Goal: Task Accomplishment & Management: Manage account settings

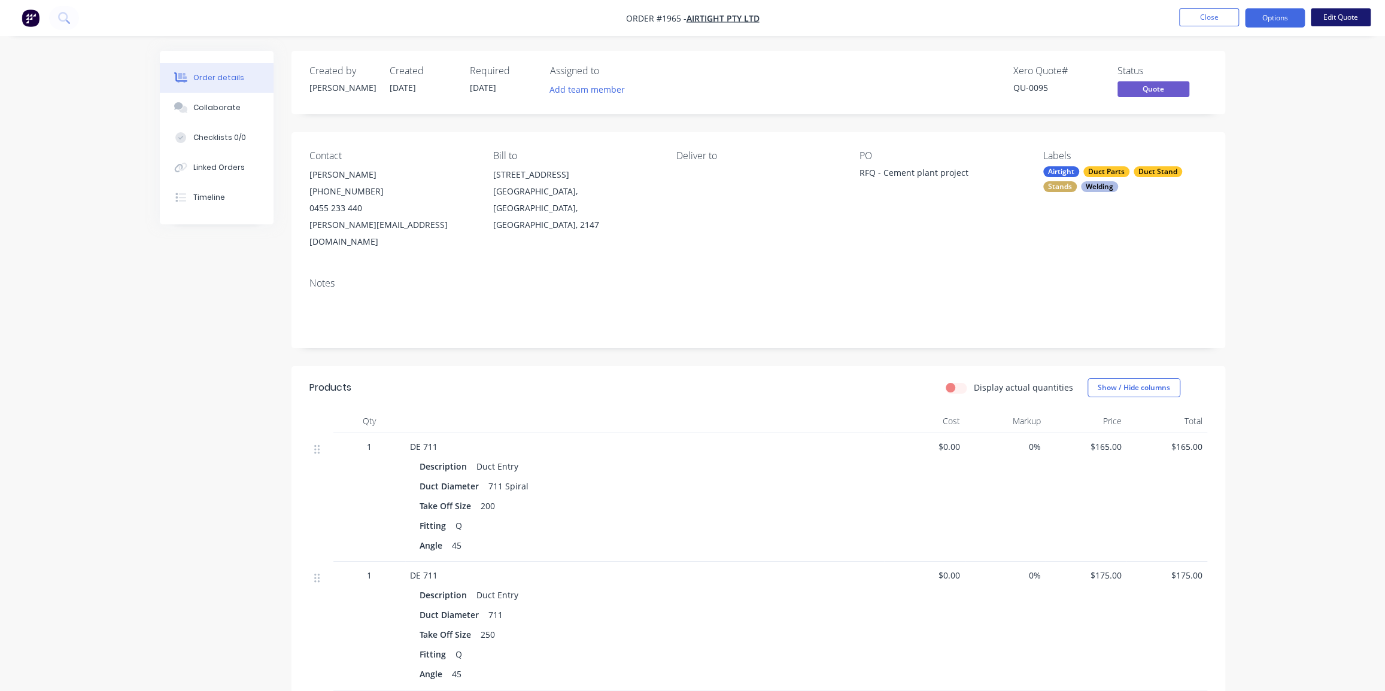
click at [1333, 19] on button "Edit Quote" at bounding box center [1341, 17] width 60 height 18
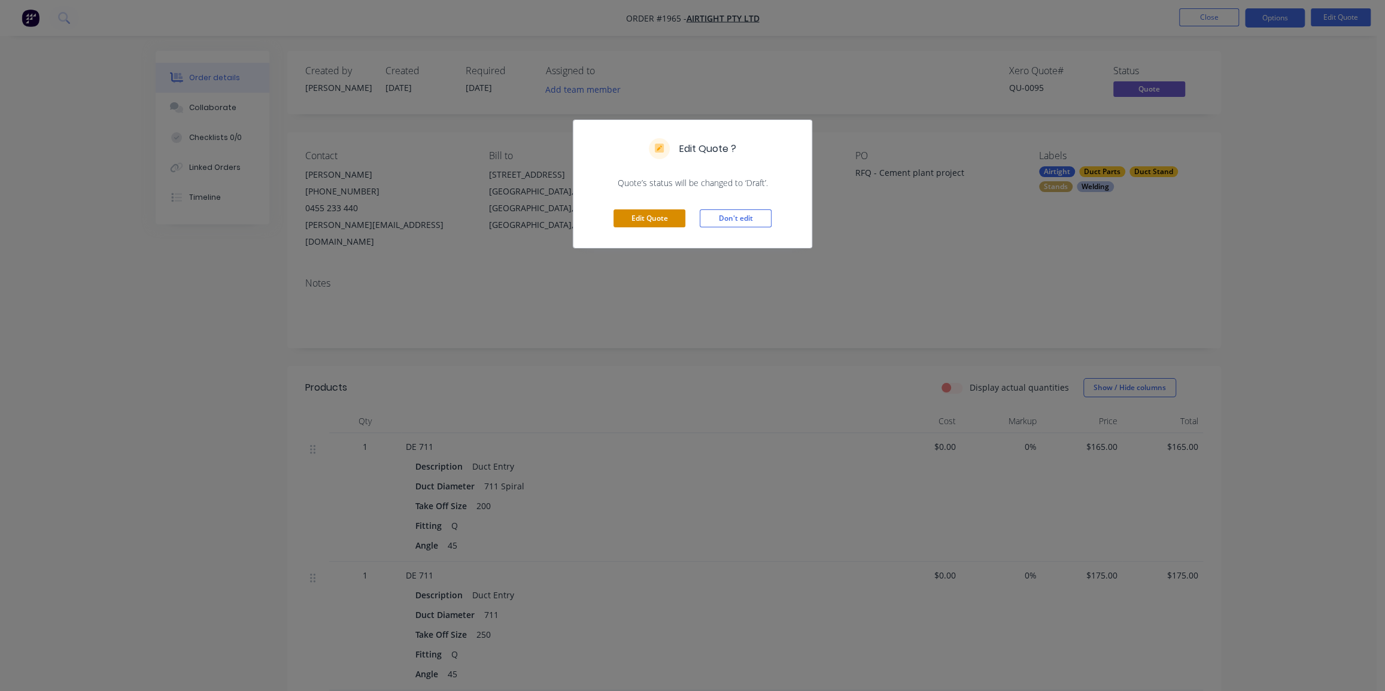
click at [648, 217] on button "Edit Quote" at bounding box center [649, 218] width 72 height 18
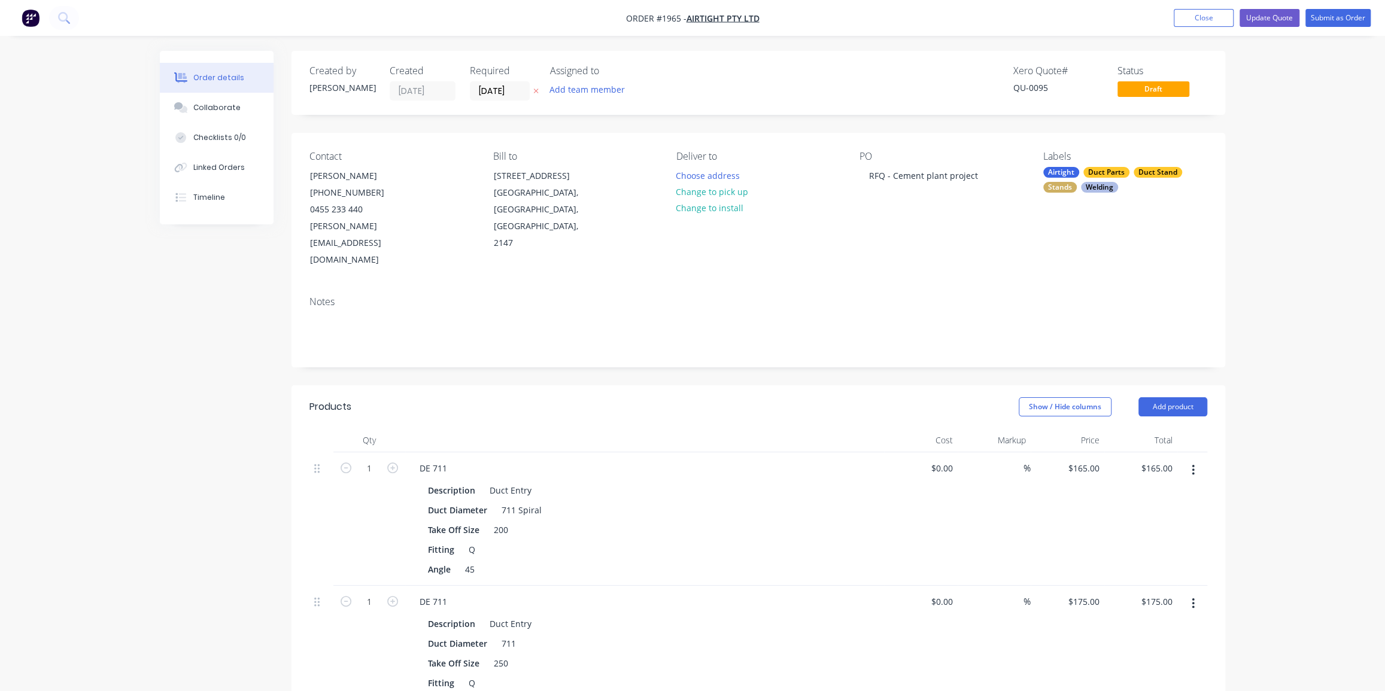
click at [1332, 14] on button "Submit as Order" at bounding box center [1337, 18] width 65 height 18
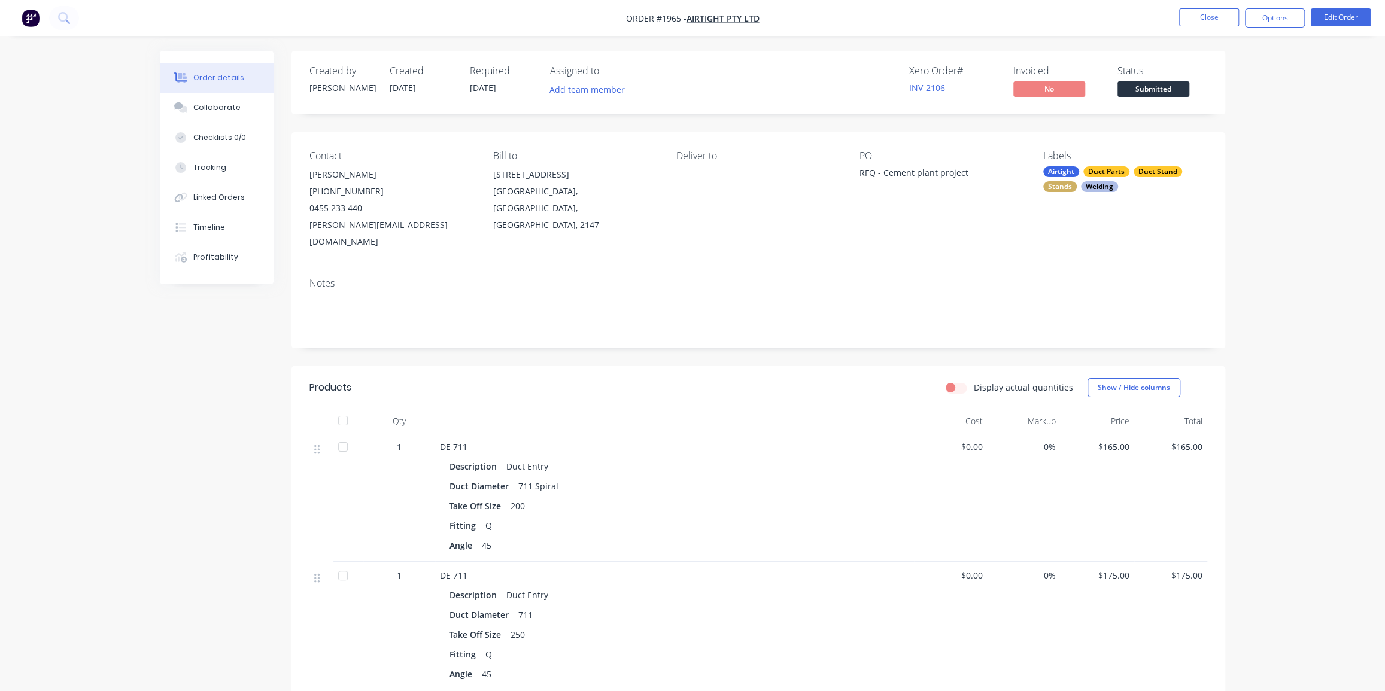
click at [940, 177] on div "RFQ - Cement plant project" at bounding box center [934, 174] width 150 height 17
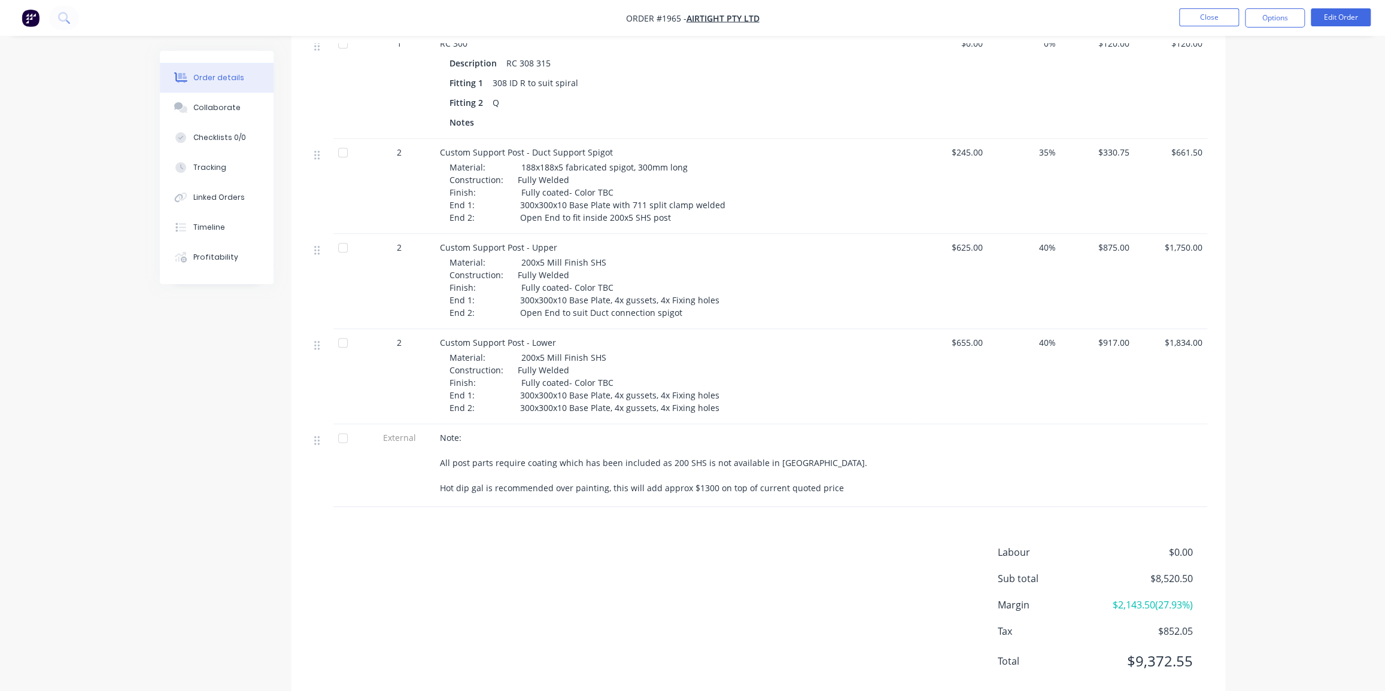
scroll to position [1011, 0]
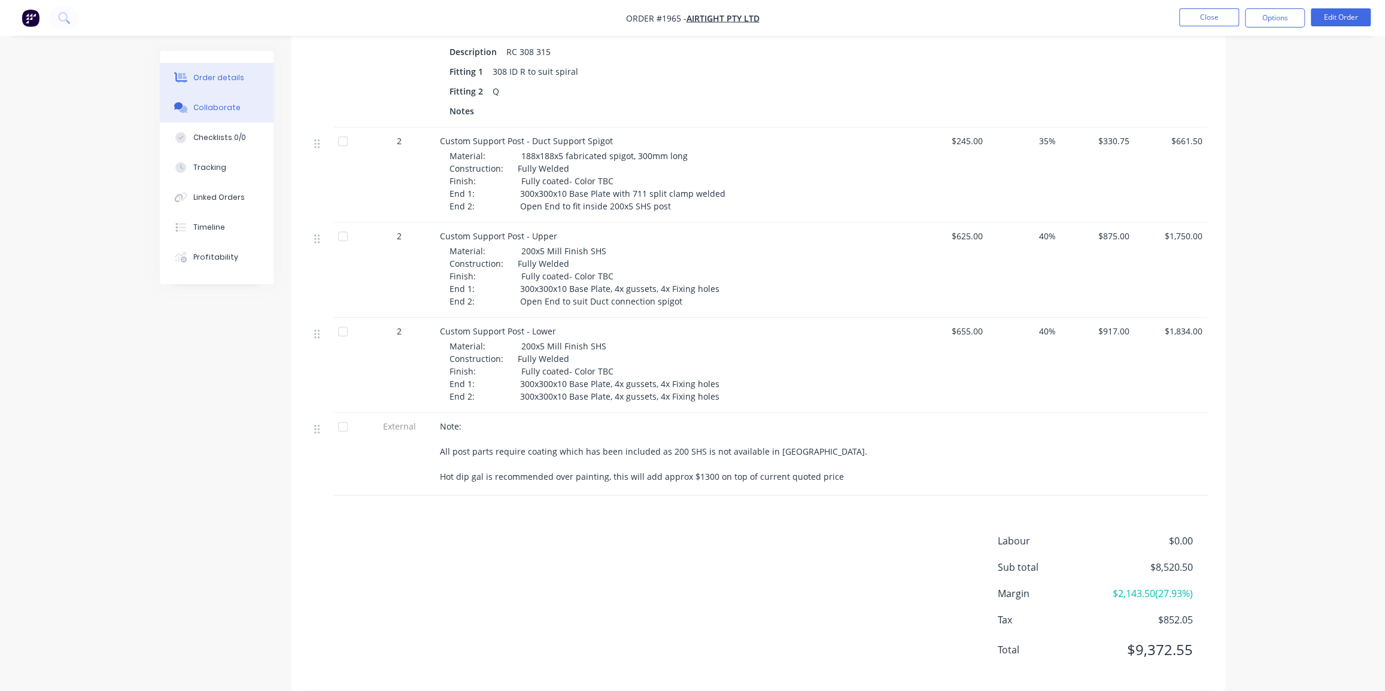
click at [221, 110] on div "Collaborate" at bounding box center [216, 107] width 47 height 11
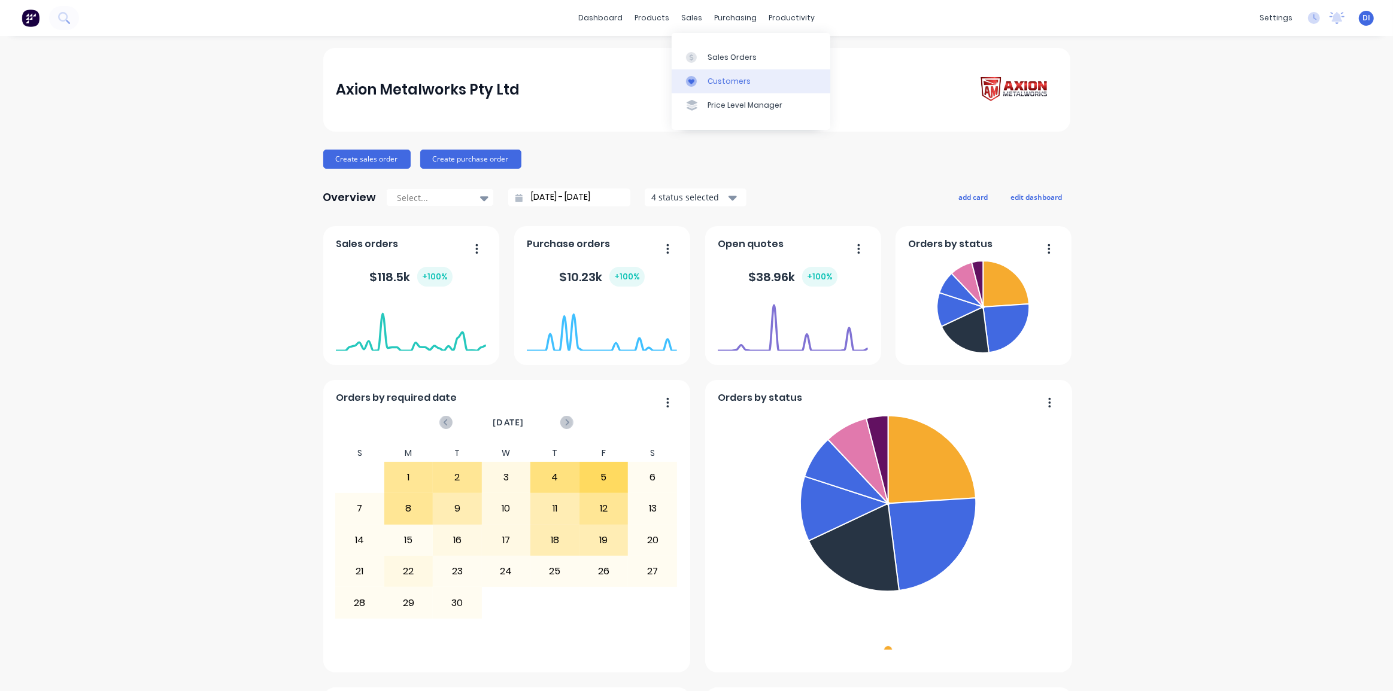
click at [725, 74] on link "Customers" at bounding box center [750, 81] width 159 height 24
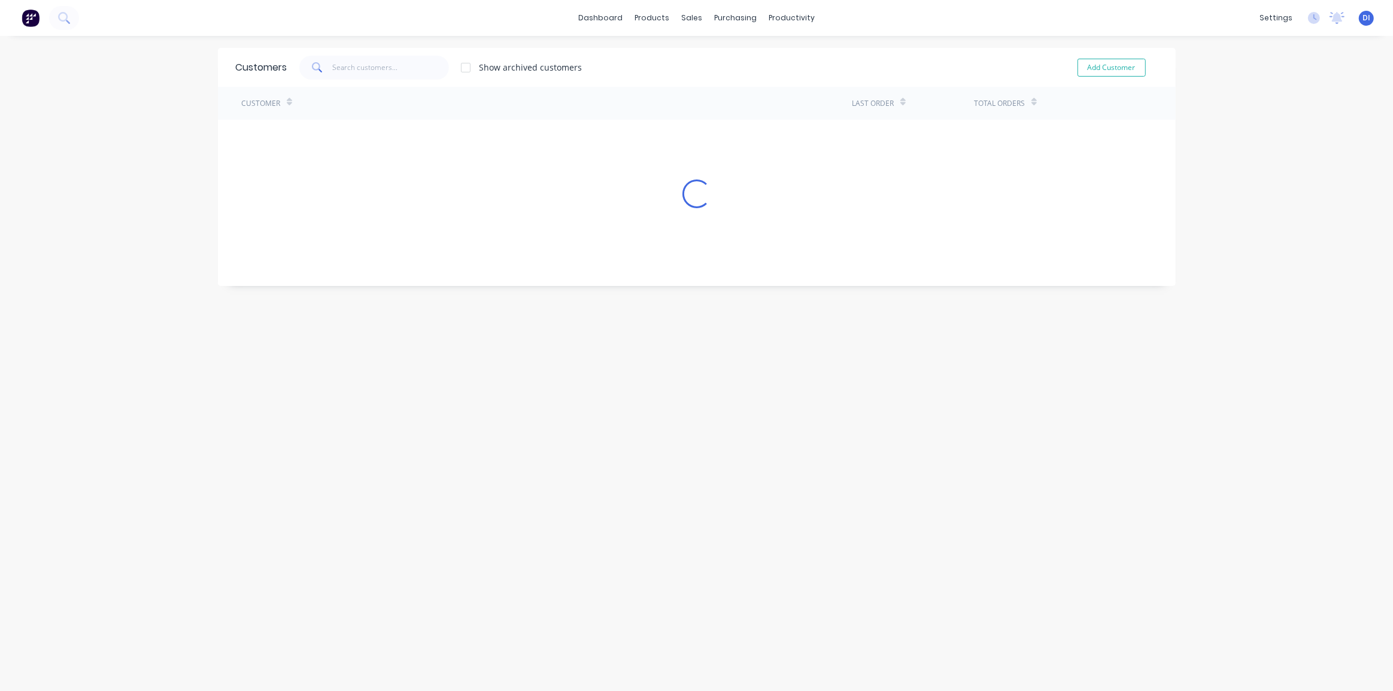
click at [719, 83] on div "Customers Show archived customers Add Customer" at bounding box center [697, 67] width 958 height 39
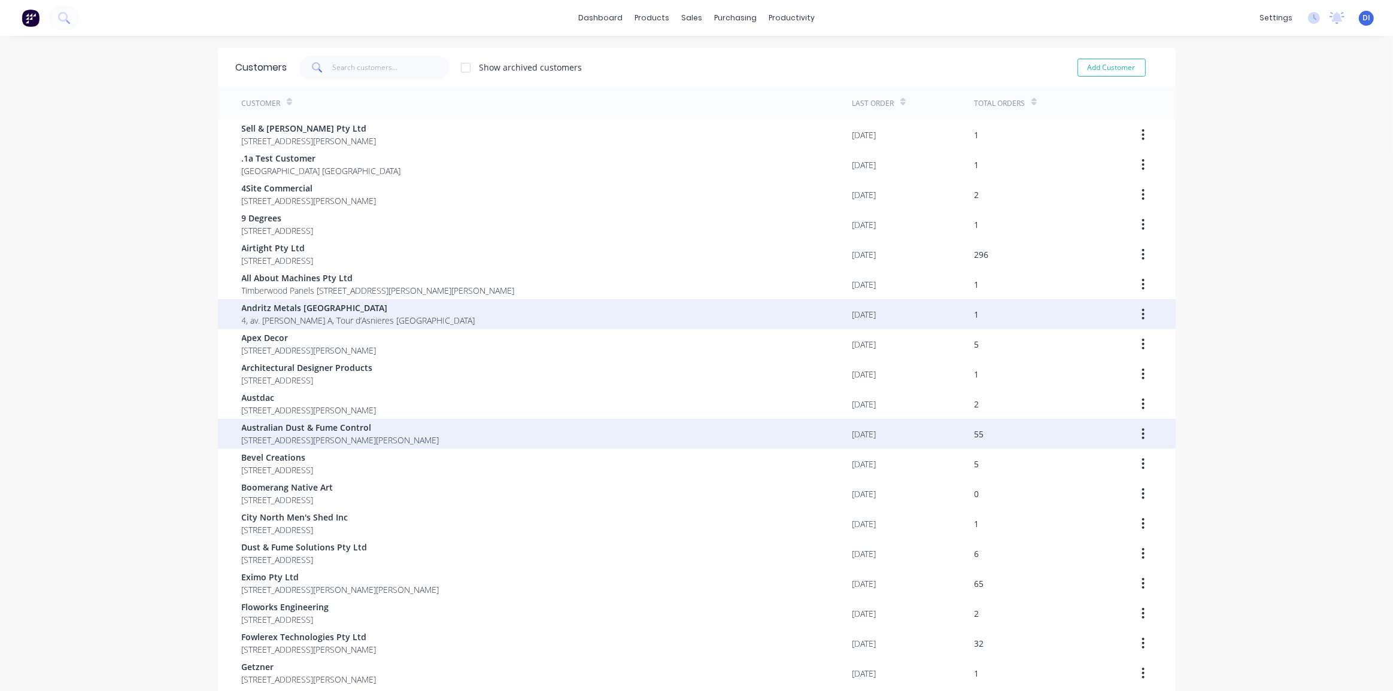
click at [397, 431] on span "Australian Dust & Fume Control" at bounding box center [340, 427] width 197 height 13
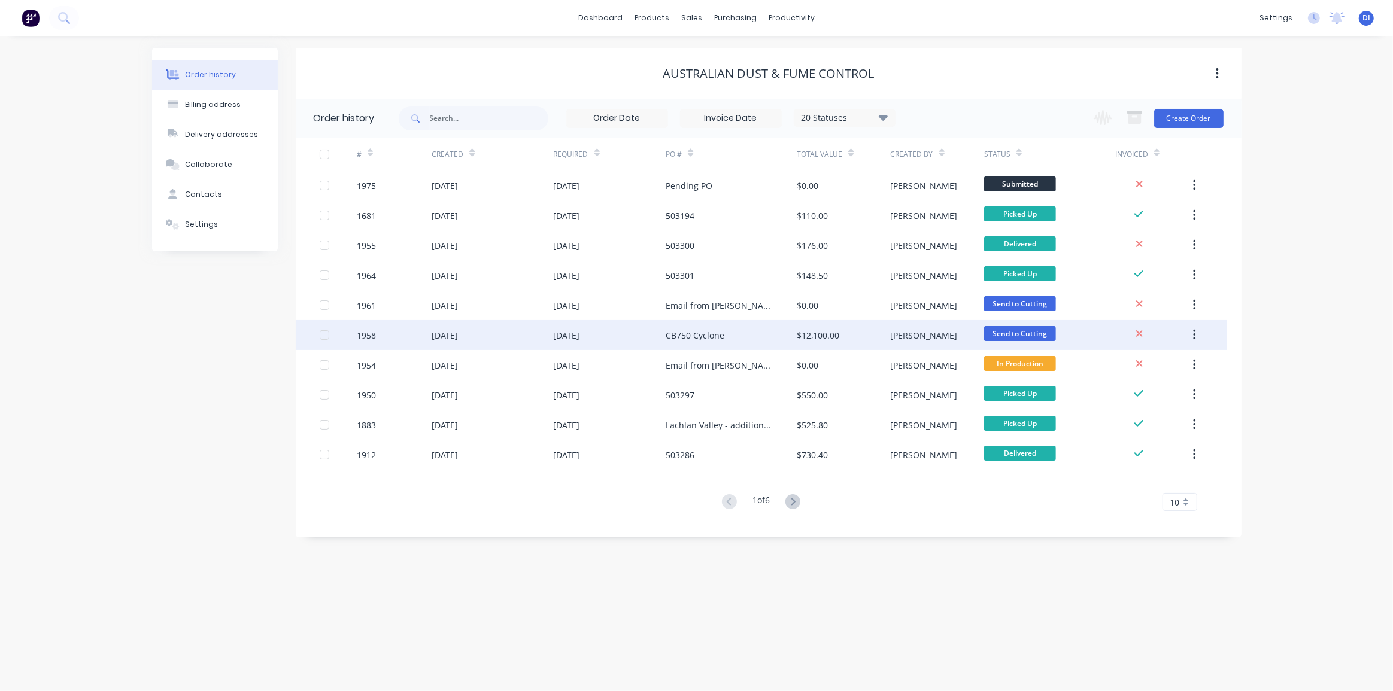
click at [526, 339] on div "[DATE]" at bounding box center [491, 335] width 121 height 30
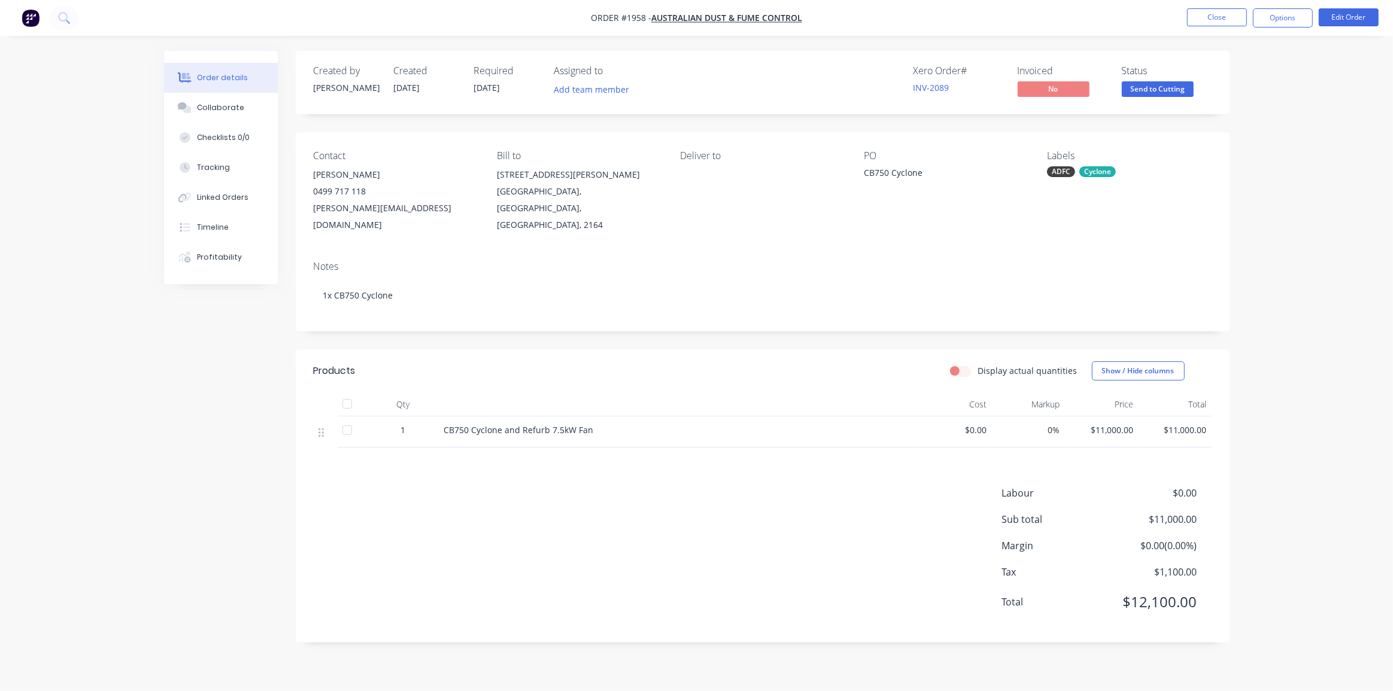
click at [608, 466] on div "Products Display actual quantities Show / Hide columns Qty Cost Markup Price To…" at bounding box center [763, 496] width 934 height 293
click at [226, 114] on button "Collaborate" at bounding box center [221, 108] width 114 height 30
